Goal: Information Seeking & Learning: Learn about a topic

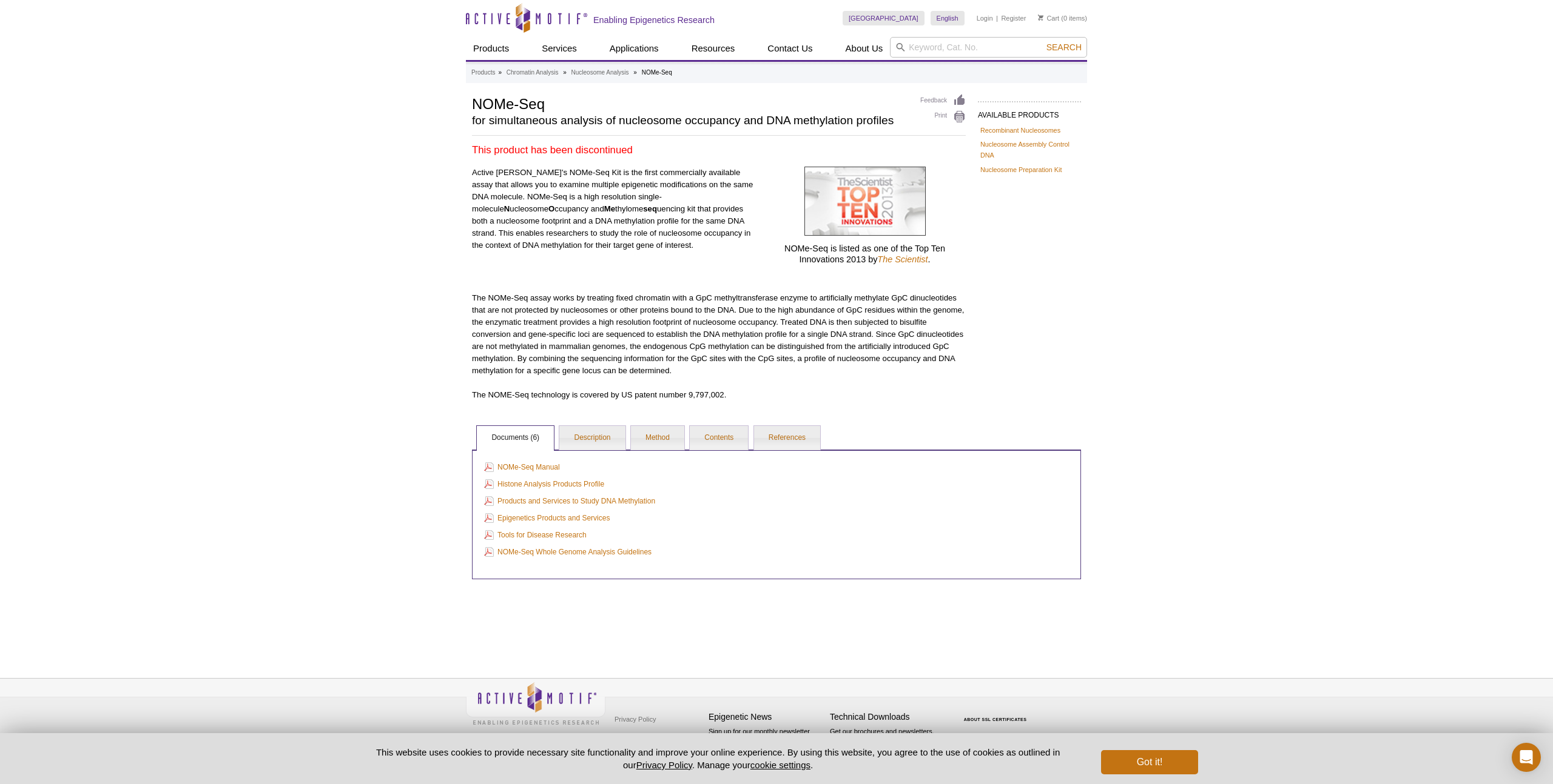
click at [541, 230] on p "Active [PERSON_NAME]'s NOMe-Seq Kit is the first commercially available assay t…" at bounding box center [613, 209] width 283 height 85
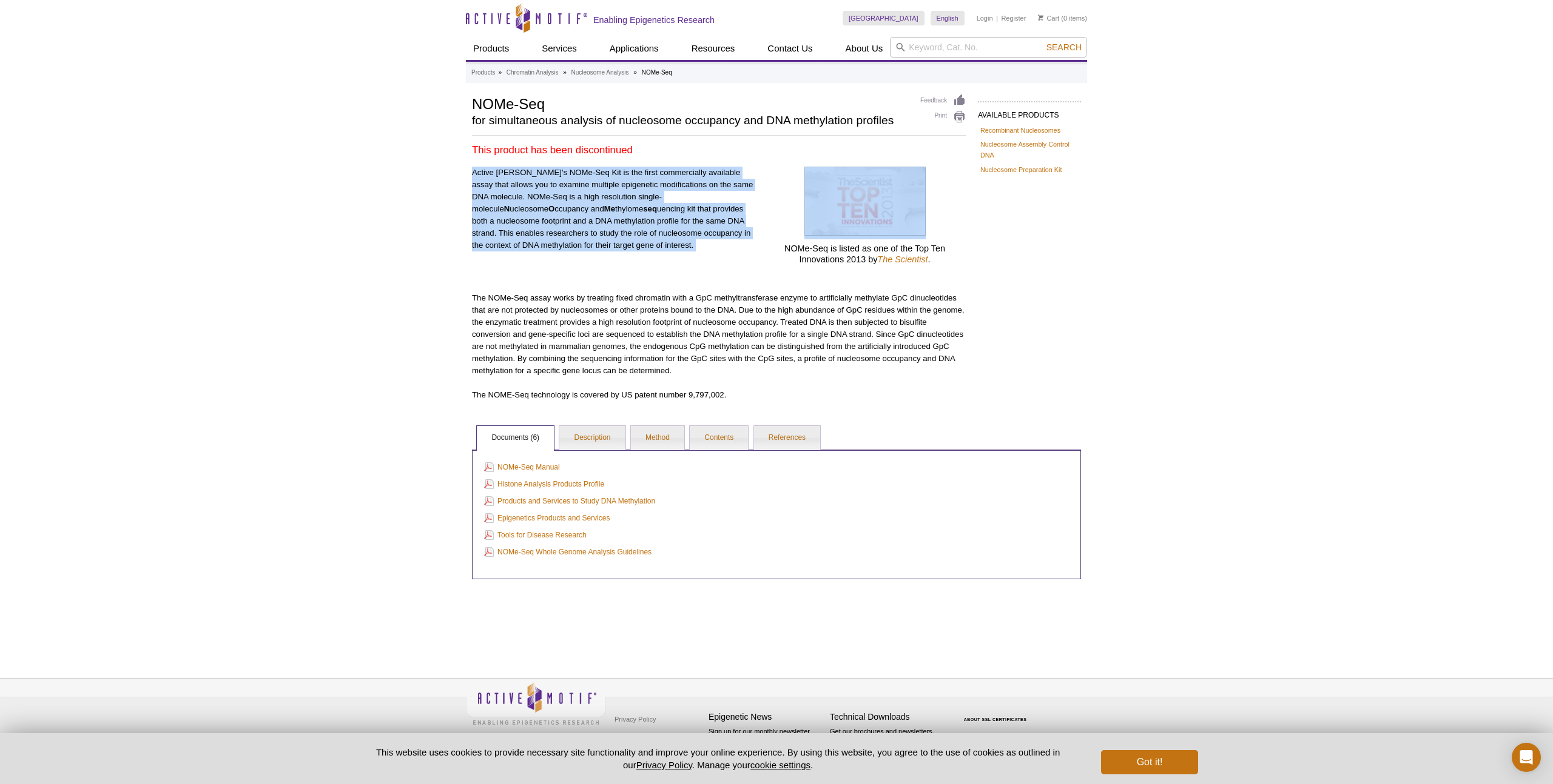
click at [564, 235] on p "Active [PERSON_NAME]'s NOMe-Seq Kit is the first commercially available assay t…" at bounding box center [613, 209] width 283 height 85
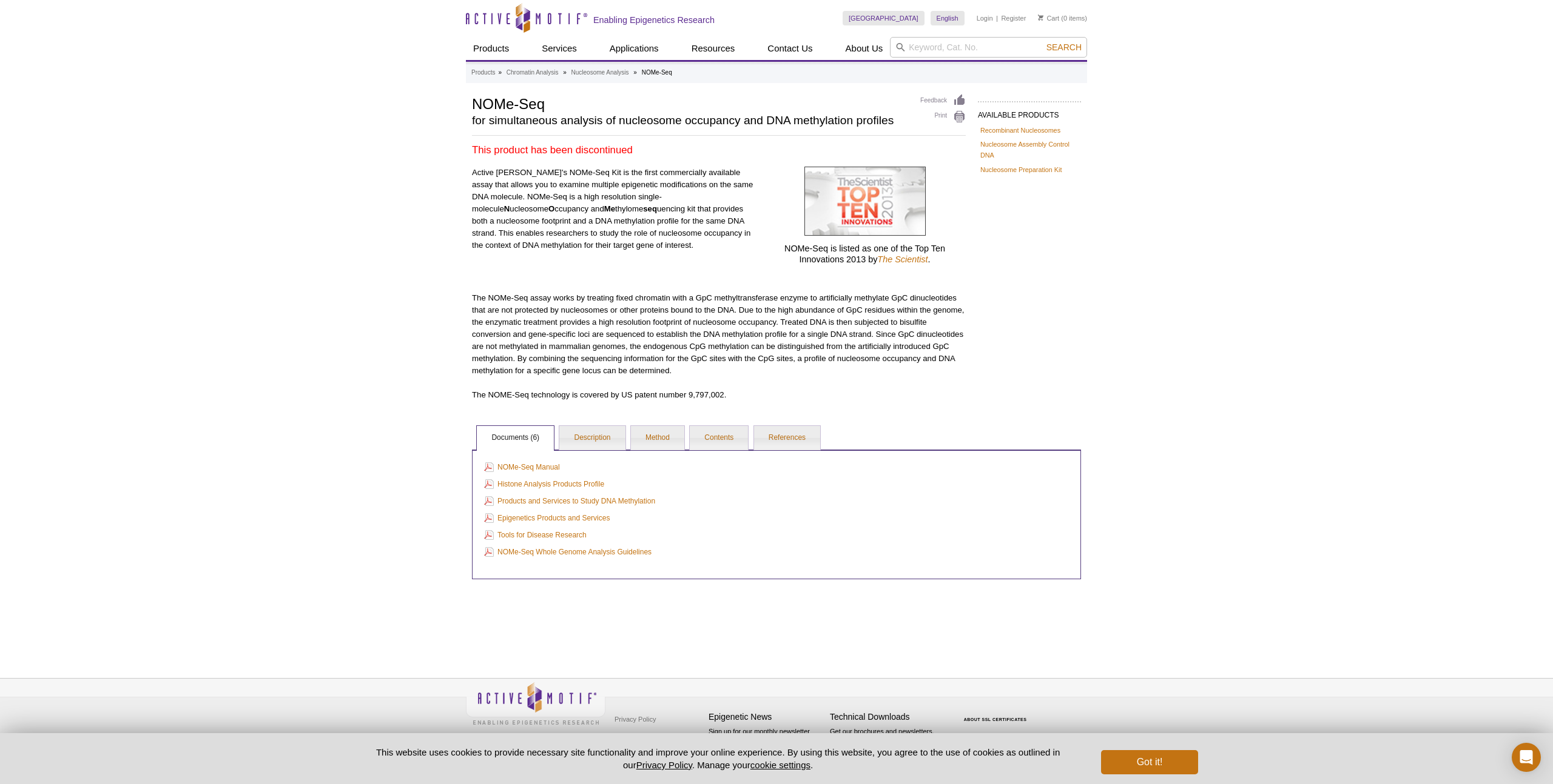
click at [564, 235] on p "Active [PERSON_NAME]'s NOMe-Seq Kit is the first commercially available assay t…" at bounding box center [613, 209] width 283 height 85
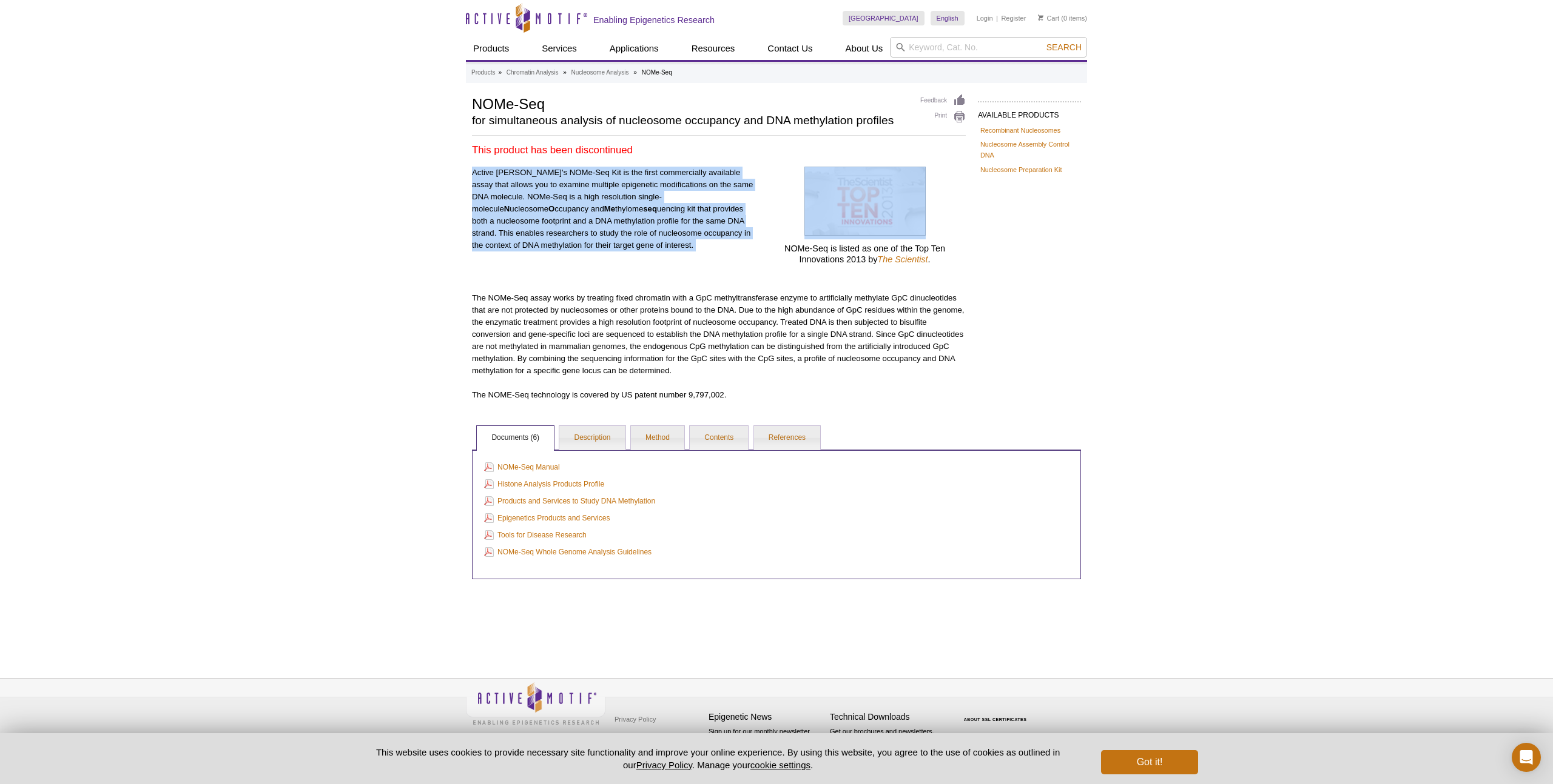
click at [564, 235] on p "Active [PERSON_NAME]'s NOMe-Seq Kit is the first commercially available assay t…" at bounding box center [613, 209] width 283 height 85
click at [569, 238] on p "Active [PERSON_NAME]'s NOMe-Seq Kit is the first commercially available assay t…" at bounding box center [613, 209] width 283 height 85
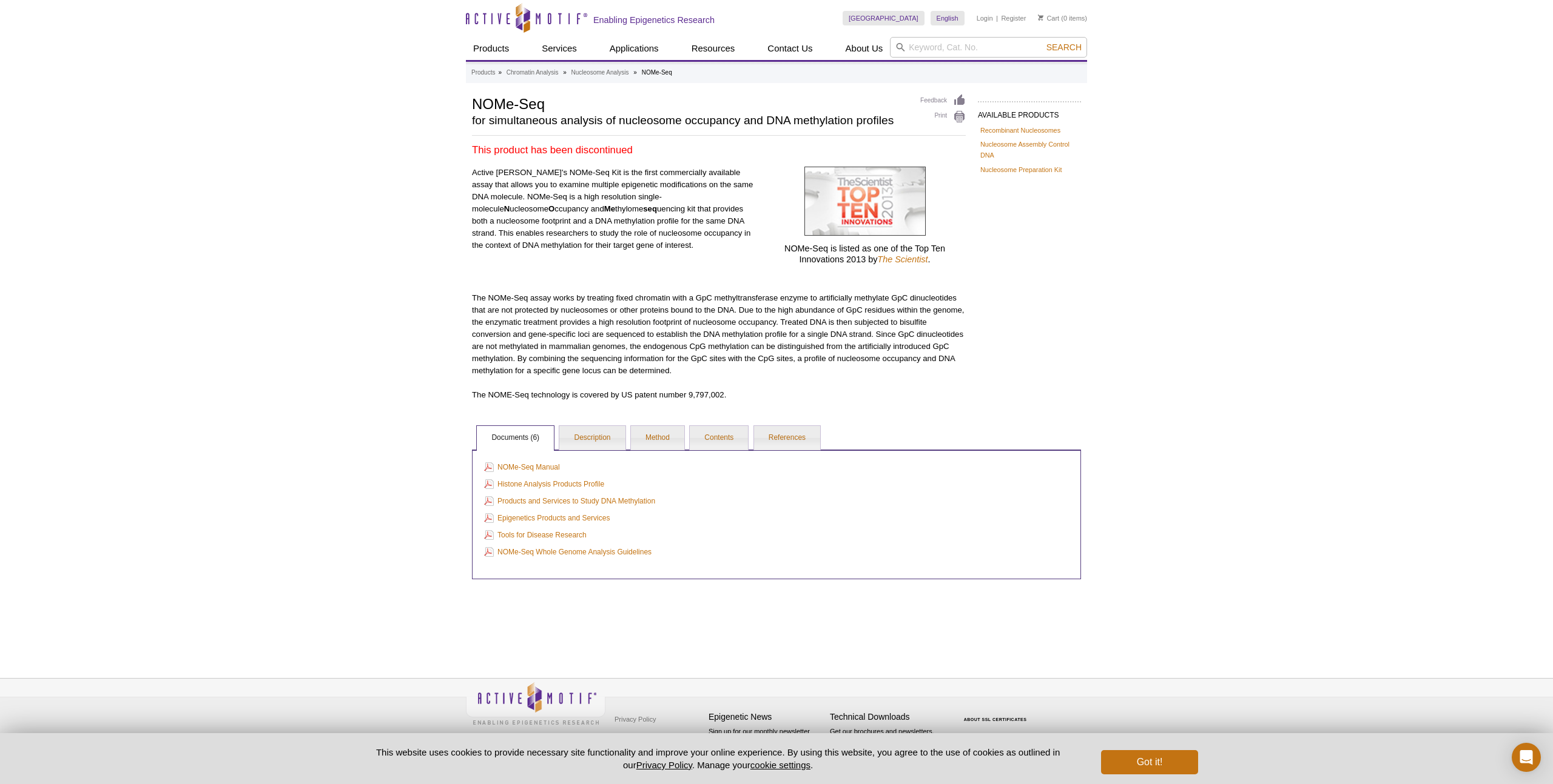
click at [576, 237] on p "Active [PERSON_NAME]'s NOMe-Seq Kit is the first commercially available assay t…" at bounding box center [613, 209] width 283 height 85
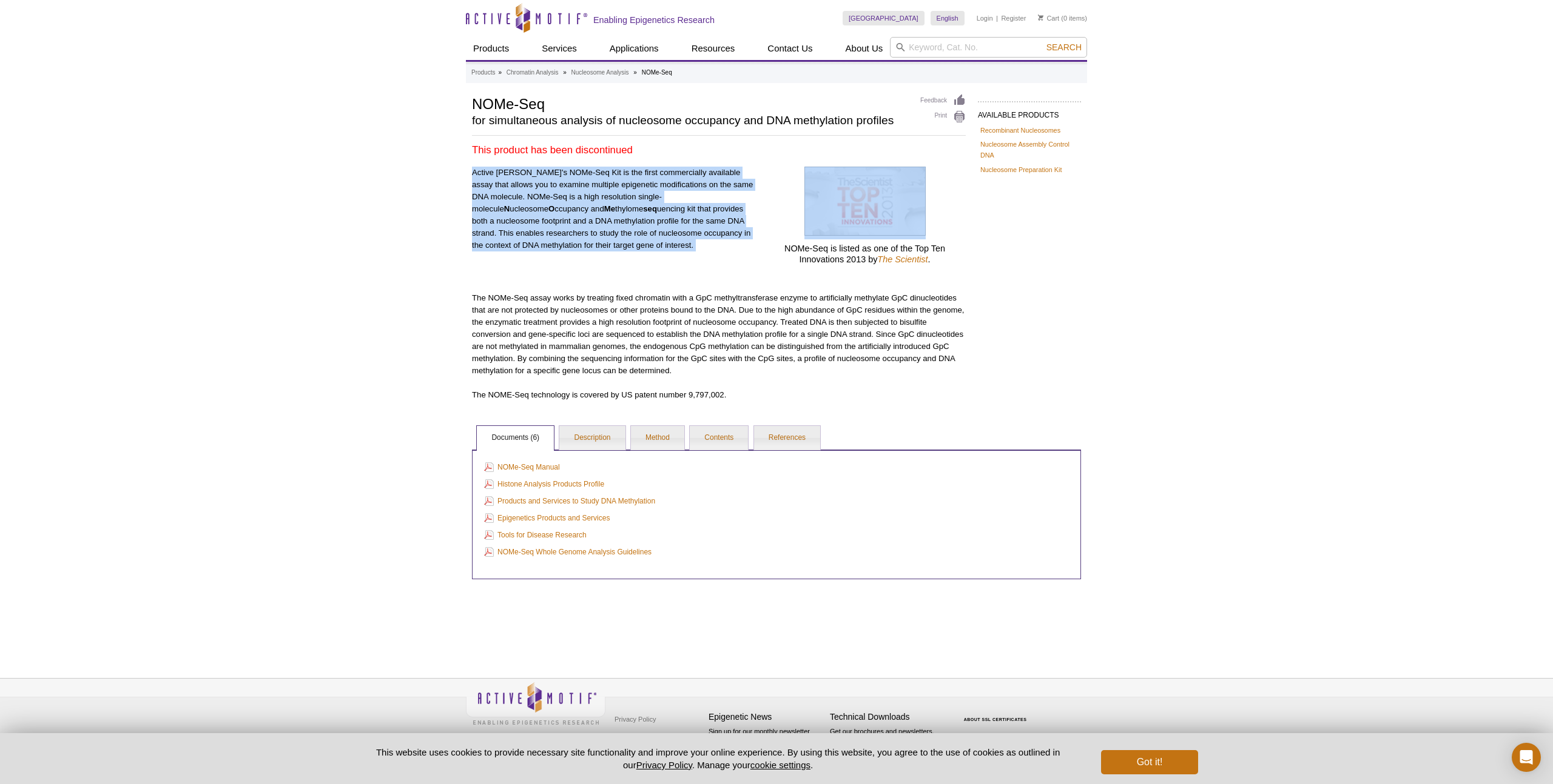
click at [577, 237] on p "Active [PERSON_NAME]'s NOMe-Seq Kit is the first commercially available assay t…" at bounding box center [613, 209] width 283 height 85
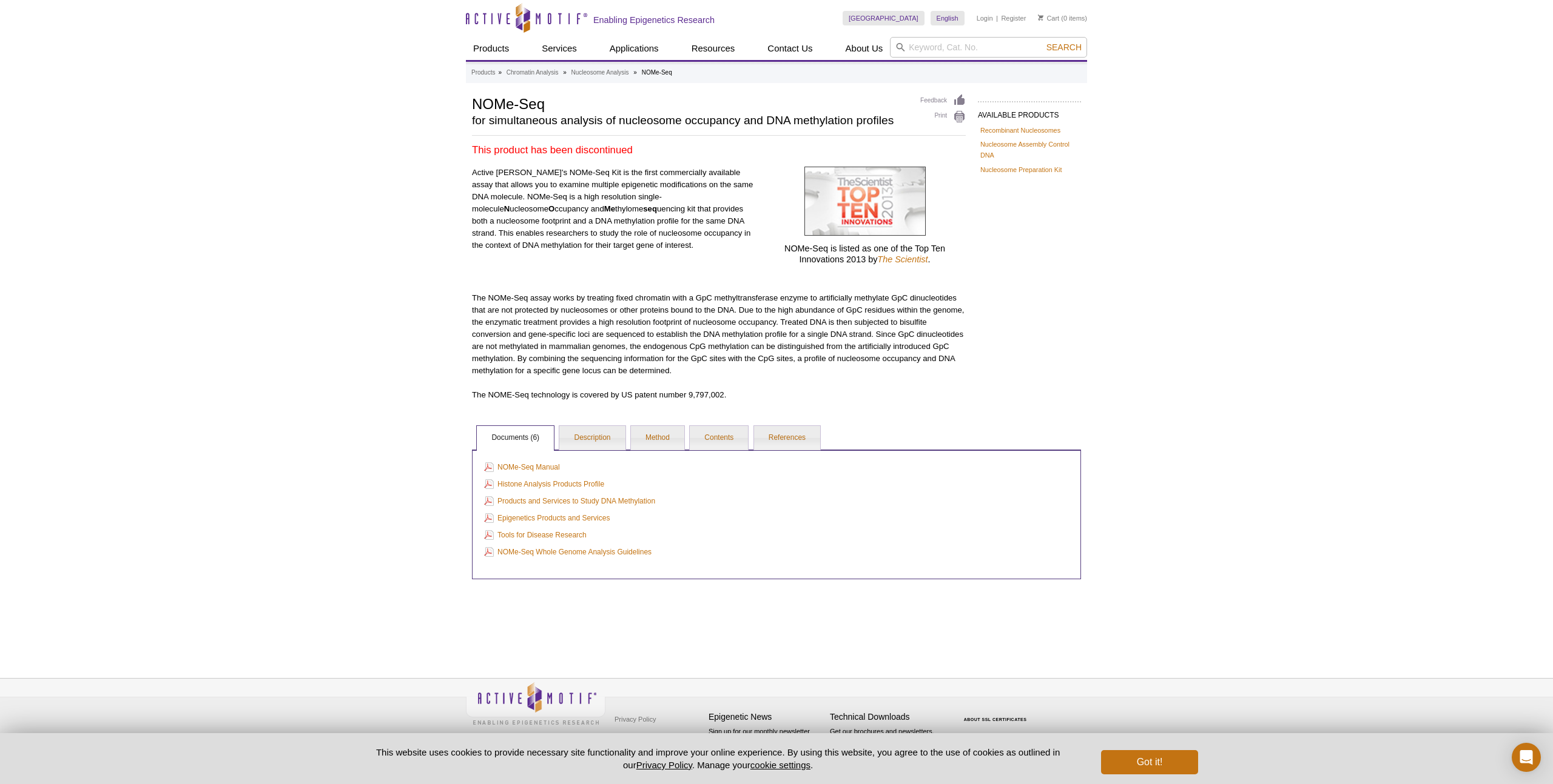
click at [577, 237] on p "Active [PERSON_NAME]'s NOMe-Seq Kit is the first commercially available assay t…" at bounding box center [613, 209] width 283 height 85
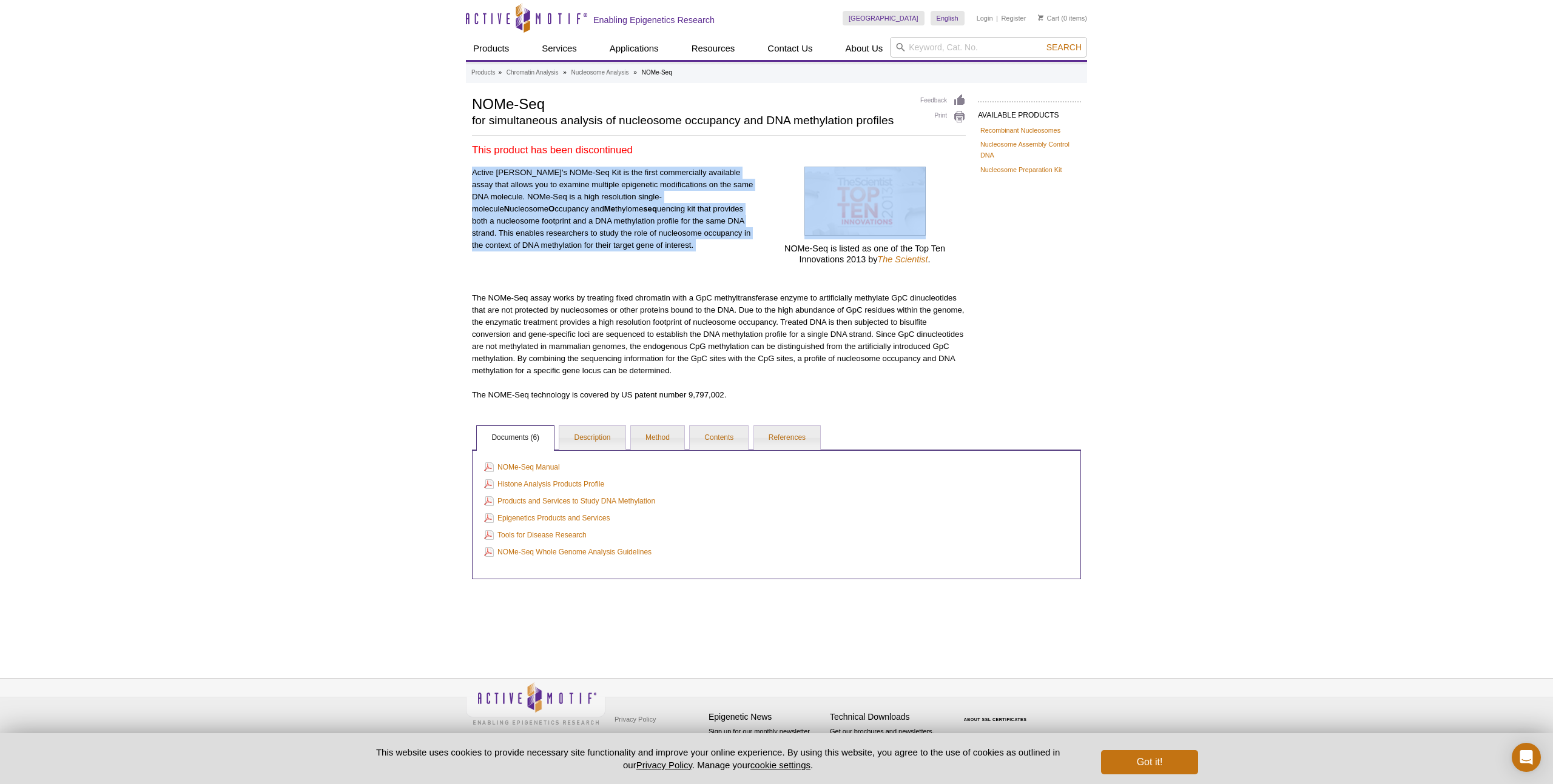
click at [566, 224] on p "Active [PERSON_NAME]'s NOMe-Seq Kit is the first commercially available assay t…" at bounding box center [613, 209] width 283 height 85
